Goal: Task Accomplishment & Management: Use online tool/utility

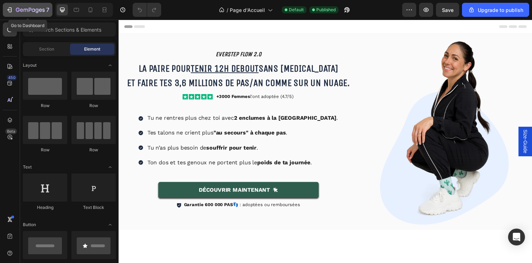
click at [11, 11] on icon "button" at bounding box center [9, 9] width 7 height 7
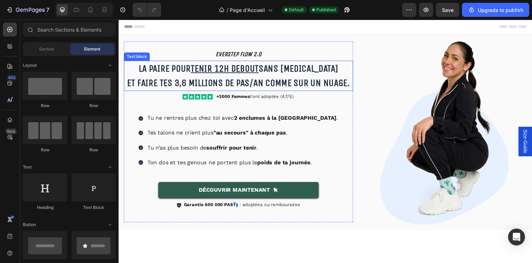
click at [234, 73] on u "tenir 12h debout" at bounding box center [226, 70] width 69 height 12
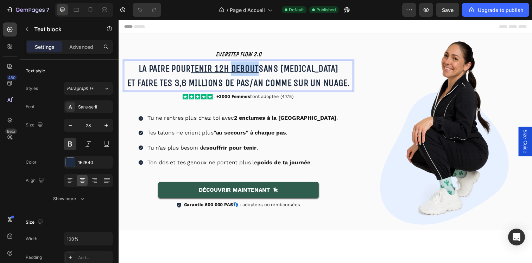
click at [234, 73] on u "tenir 12h debout" at bounding box center [226, 70] width 69 height 12
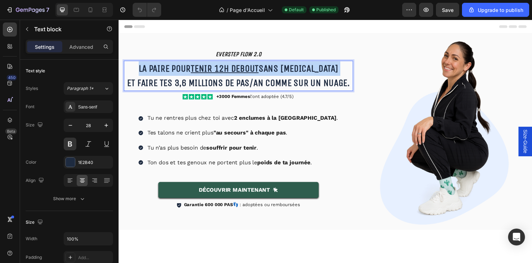
click at [234, 73] on u "tenir 12h debout" at bounding box center [226, 70] width 69 height 12
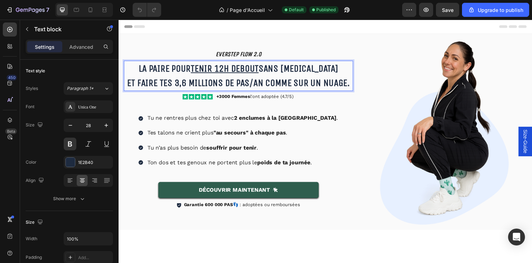
click at [307, 78] on p "La paire pour tenir 12h debout sans jambes lourdes Et faire tes 3,6 millions de…" at bounding box center [240, 77] width 232 height 30
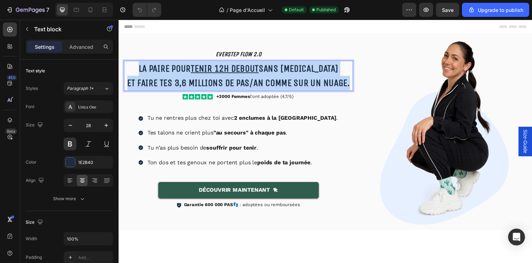
drag, startPoint x: 352, startPoint y: 82, endPoint x: 124, endPoint y: 62, distance: 229.4
click at [124, 62] on div "La paire pour tenir 12h debout sans jambes lourdes Et faire tes 3,6 millions de…" at bounding box center [241, 77] width 234 height 31
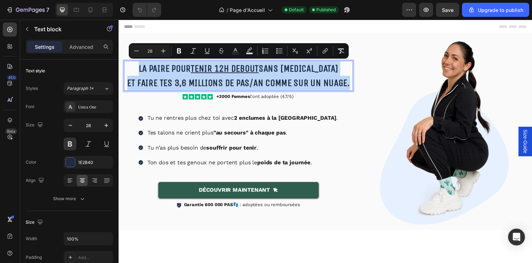
copy p "La paire pour tenir 12h debout sans jambes lourdes Et faire tes 3,6 millions de…"
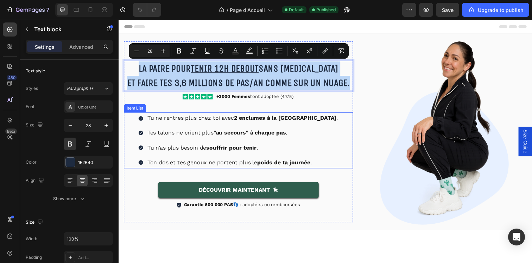
click at [347, 136] on div "Tu ne rentres plus chez toi avec 2 enclumes à la place des jambes . Tes talons …" at bounding box center [241, 142] width 234 height 57
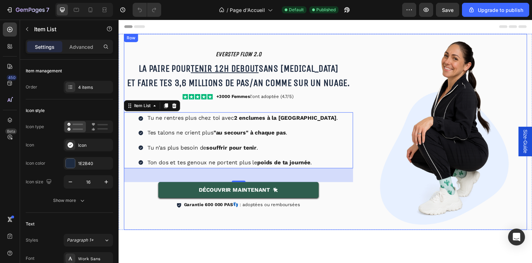
click at [355, 36] on div "EVERSTEP FLOW 2.0 Heading La paire pour tenir 12h debout sans jambes lourdes Et…" at bounding box center [329, 134] width 411 height 200
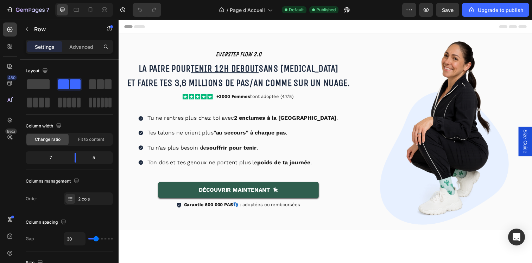
click at [320, 39] on div "EVERSTEP FLOW 2.0 Heading La paire pour tenir 12h debout sans jambes lourdes Et…" at bounding box center [241, 134] width 234 height 200
click at [353, 229] on div "EVERSTEP FLOW 2.0 Heading La paire pour tenir 12h debout sans jambes lourdes Et…" at bounding box center [241, 134] width 234 height 200
click at [362, 229] on div "EVERSTEP FLOW 2.0 Heading La paire pour tenir 12h debout sans jambes lourdes Et…" at bounding box center [329, 134] width 411 height 200
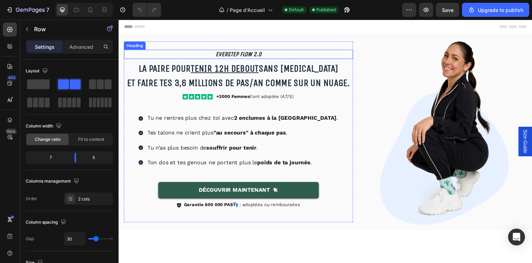
click at [159, 50] on h2 "EVERSTEP FLOW 2.0" at bounding box center [241, 54] width 234 height 9
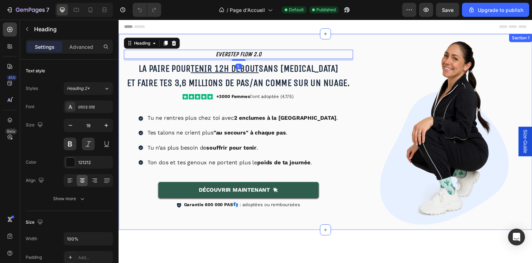
click at [121, 66] on div "EVERSTEP FLOW 2.0 Heading 5 La paire pour tenir 12h debout sans jambes lourdes …" at bounding box center [329, 134] width 422 height 200
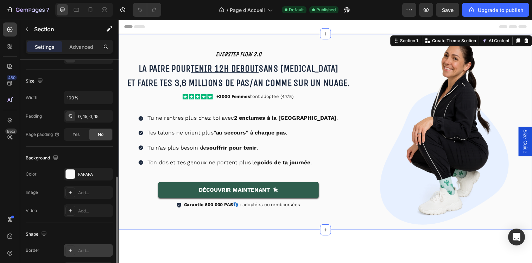
scroll to position [205, 0]
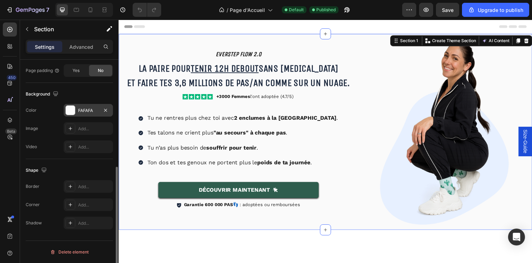
click at [84, 109] on div "FAFAFA" at bounding box center [88, 111] width 20 height 6
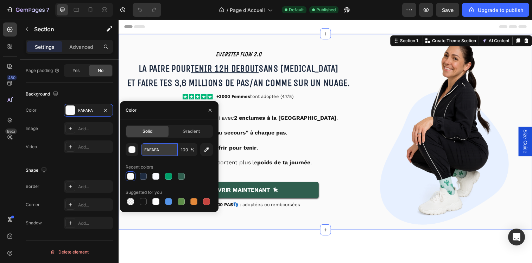
click at [161, 146] on input "FAFAFA" at bounding box center [159, 149] width 37 height 13
copy p "La paire pour tenir 12h debout sans jambes lourdes Et faire tes 3,6 millions de…"
